Goal: Task Accomplishment & Management: Manage account settings

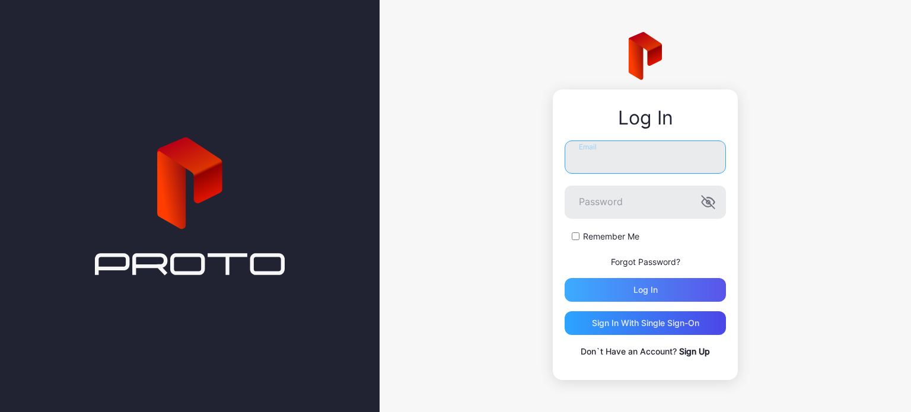
type input "**********"
click at [658, 287] on div "Log in" at bounding box center [645, 290] width 161 height 24
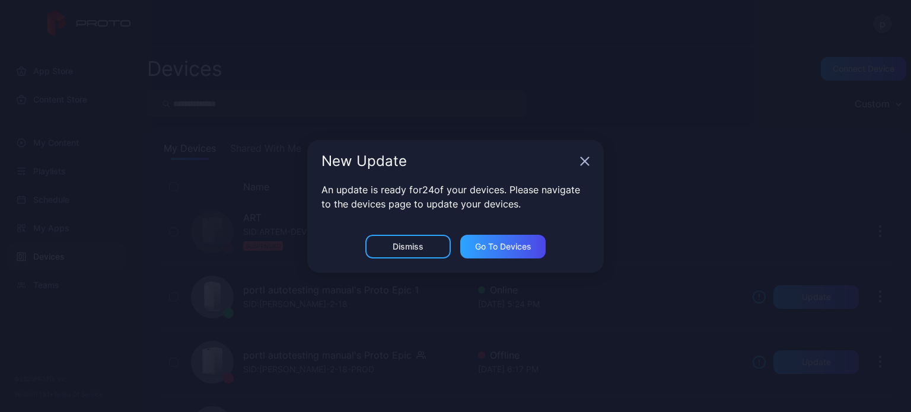
click at [584, 161] on icon "button" at bounding box center [585, 161] width 8 height 8
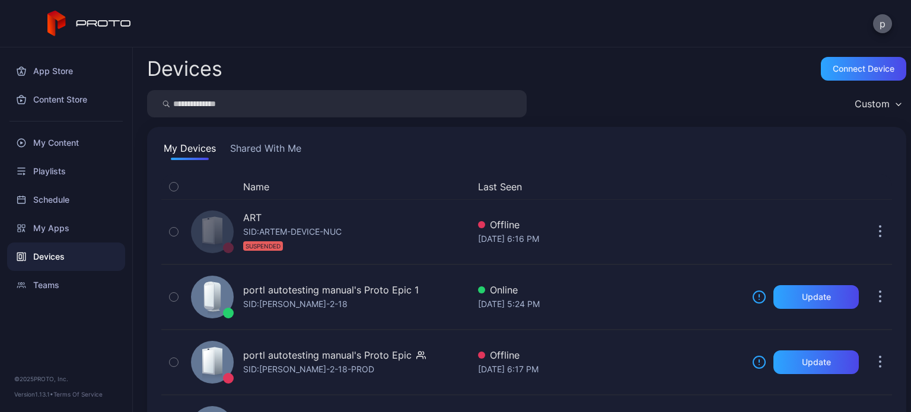
click at [881, 27] on button "p" at bounding box center [882, 23] width 19 height 19
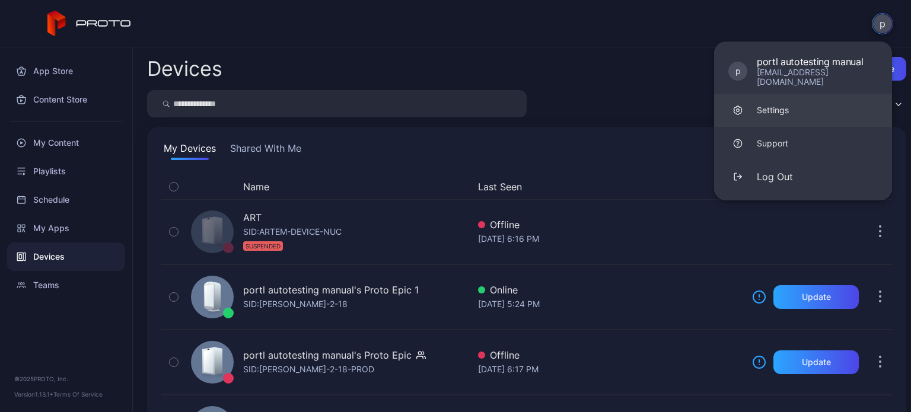
click at [779, 107] on link "Settings" at bounding box center [803, 110] width 178 height 33
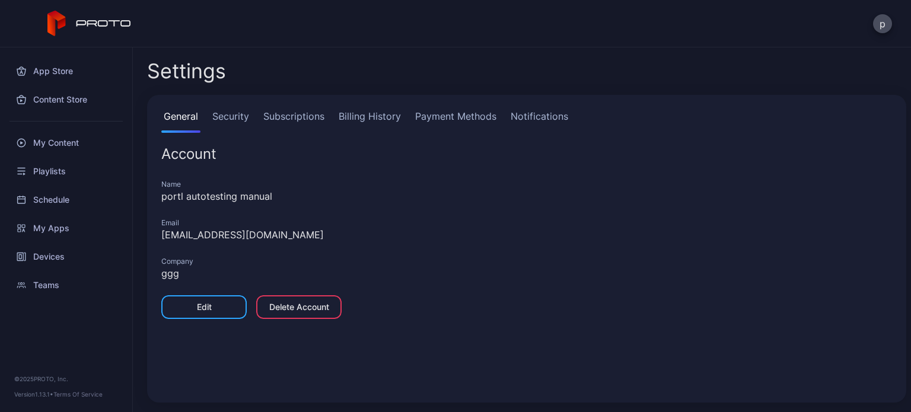
click at [371, 113] on link "Billing History" at bounding box center [369, 121] width 67 height 24
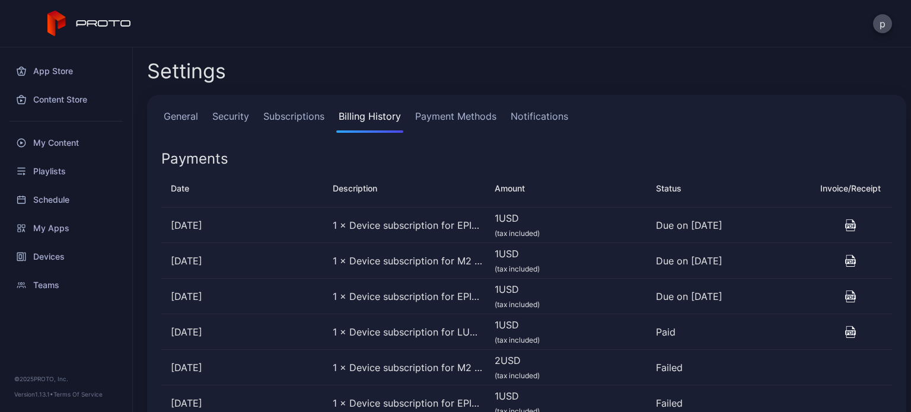
click at [845, 221] on icon "button" at bounding box center [851, 225] width 12 height 12
